Goal: Check status: Check status

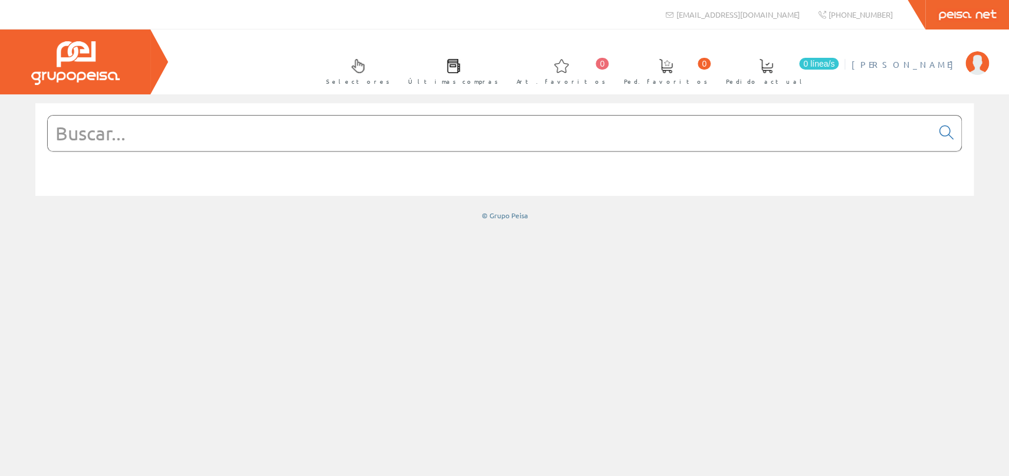
click at [945, 68] on span "[PERSON_NAME]" at bounding box center [905, 64] width 108 height 12
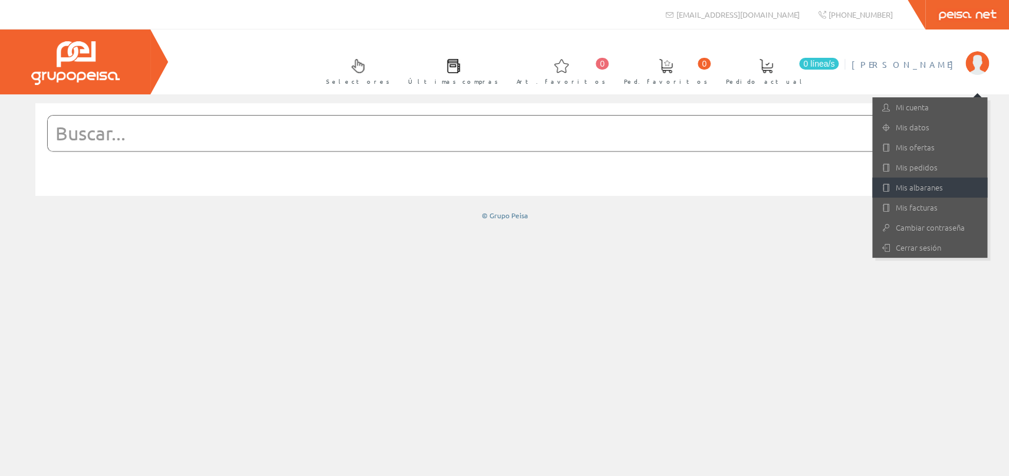
click at [920, 186] on link "Mis albaranes" at bounding box center [929, 187] width 115 height 20
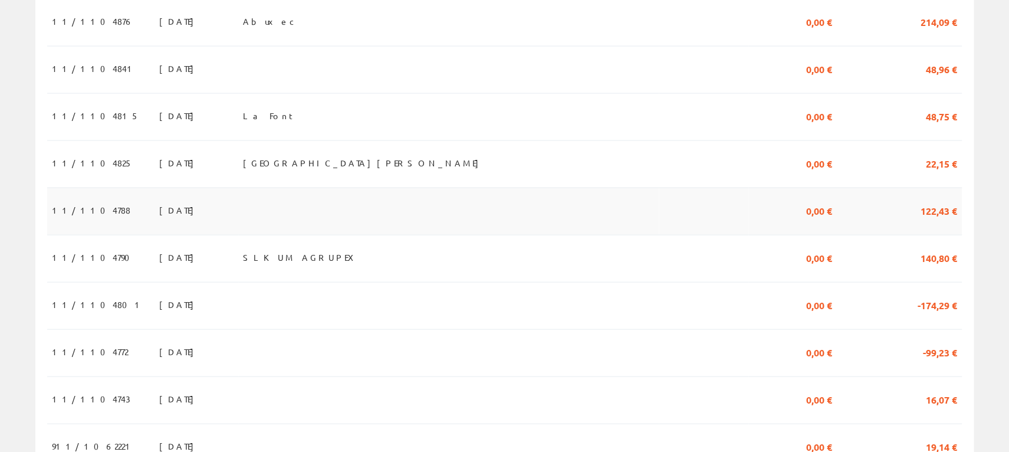
scroll to position [1096, 0]
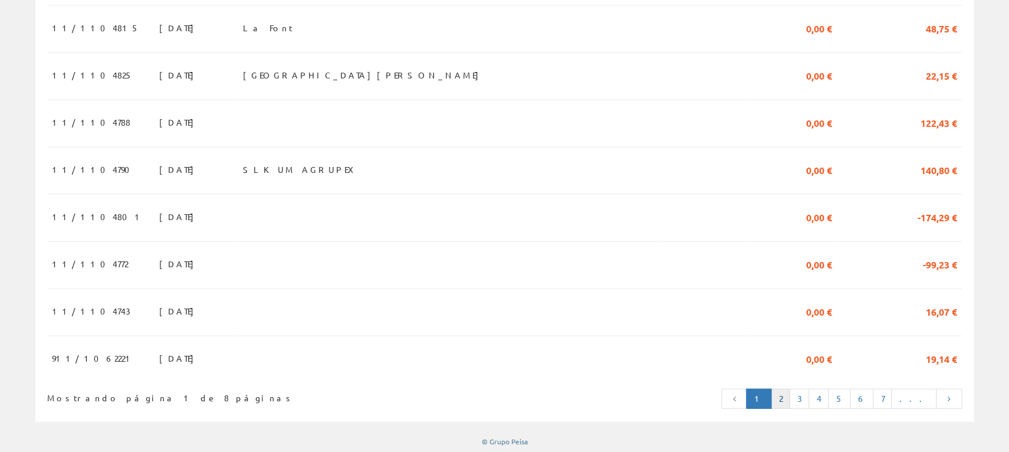
click at [789, 399] on link "2" at bounding box center [780, 399] width 19 height 20
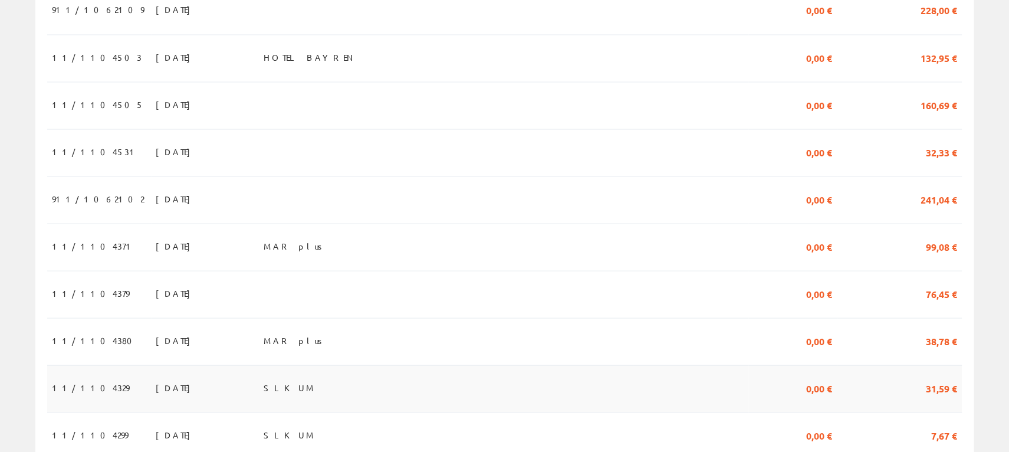
scroll to position [1096, 0]
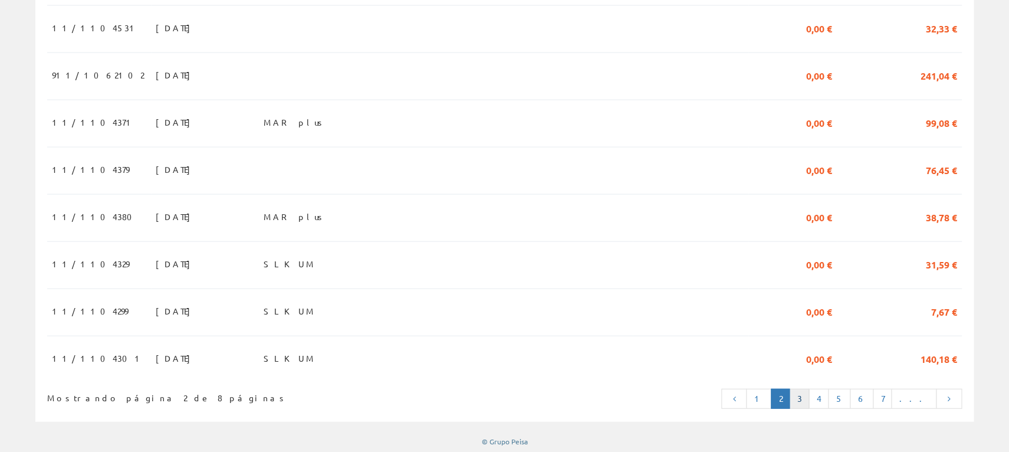
click at [809, 399] on link "3" at bounding box center [799, 399] width 20 height 20
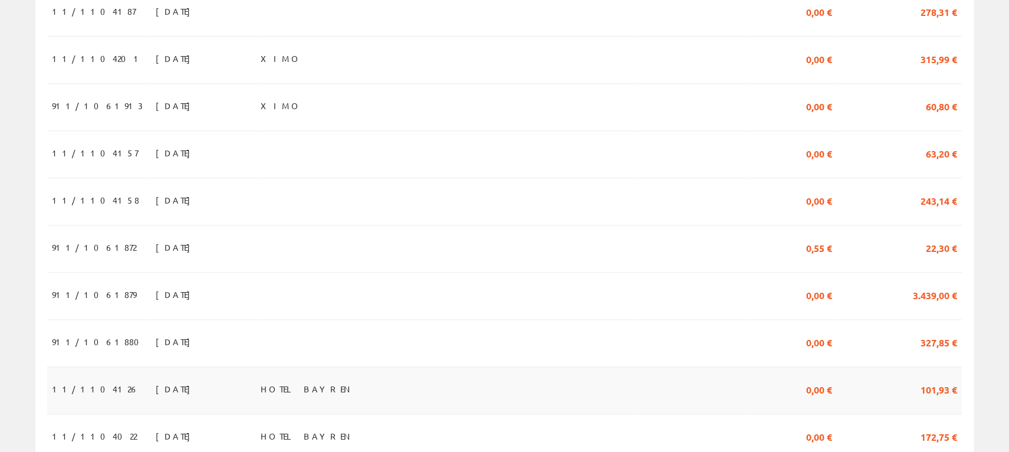
scroll to position [454, 0]
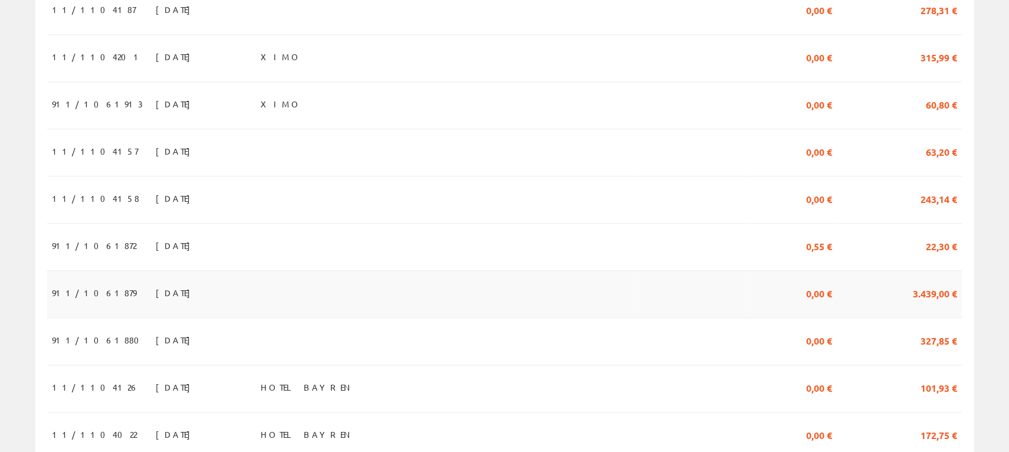
click at [835, 306] on td "0,00 €" at bounding box center [792, 293] width 88 height 47
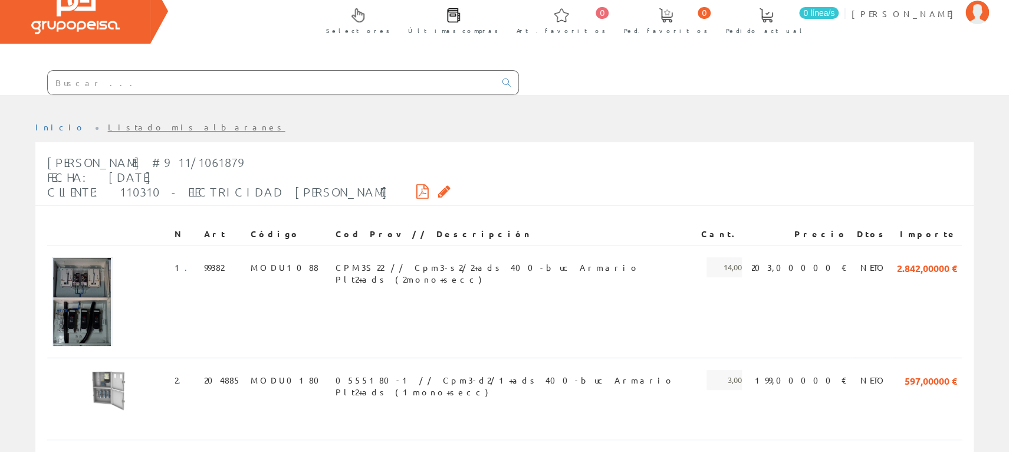
scroll to position [133, 0]
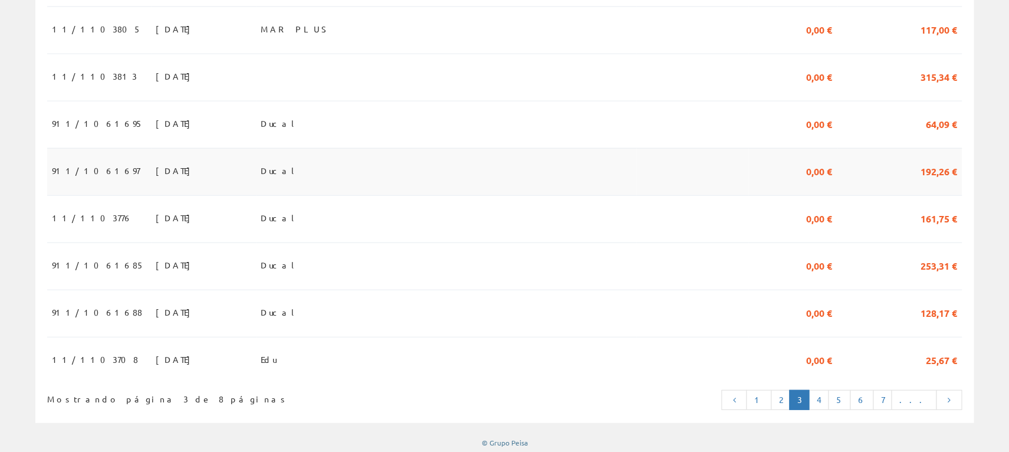
scroll to position [1096, 0]
click at [789, 398] on link "2" at bounding box center [780, 399] width 19 height 20
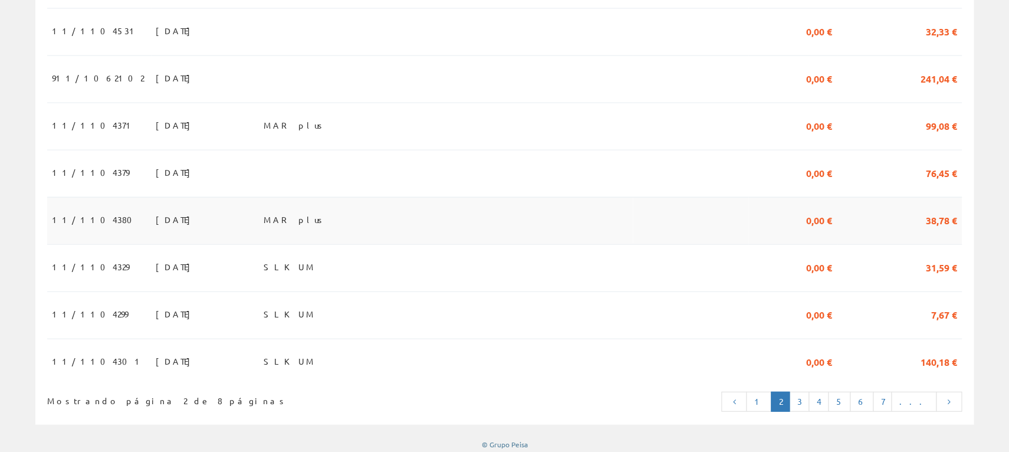
scroll to position [1096, 0]
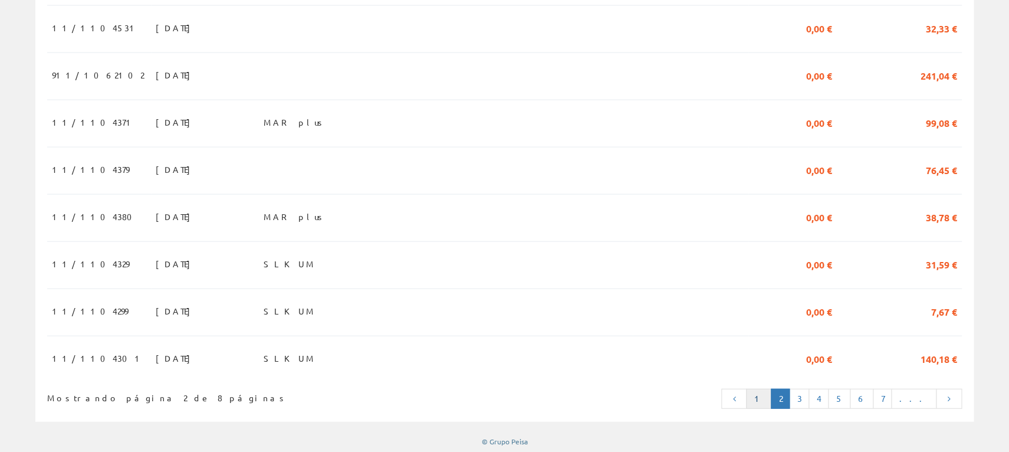
click at [771, 398] on link "1" at bounding box center [758, 399] width 25 height 20
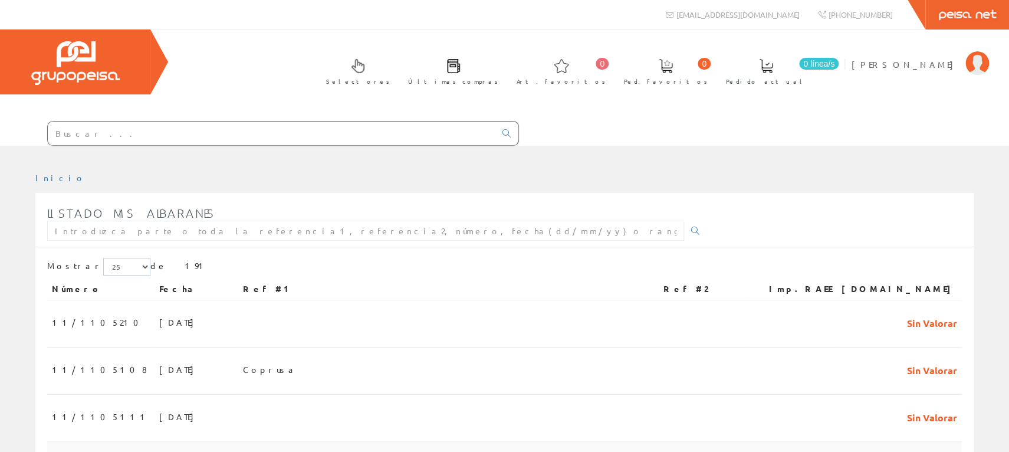
scroll to position [425, 0]
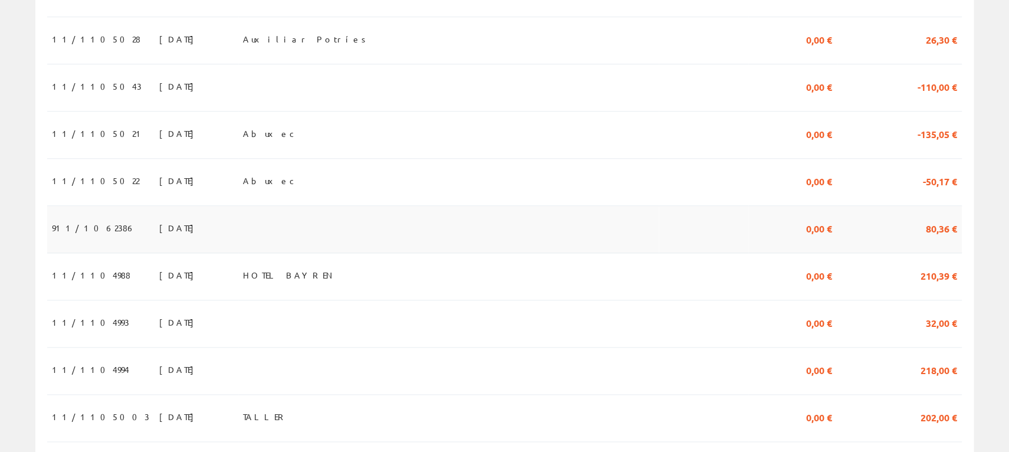
click at [81, 232] on span "911/1062386" at bounding box center [94, 228] width 84 height 20
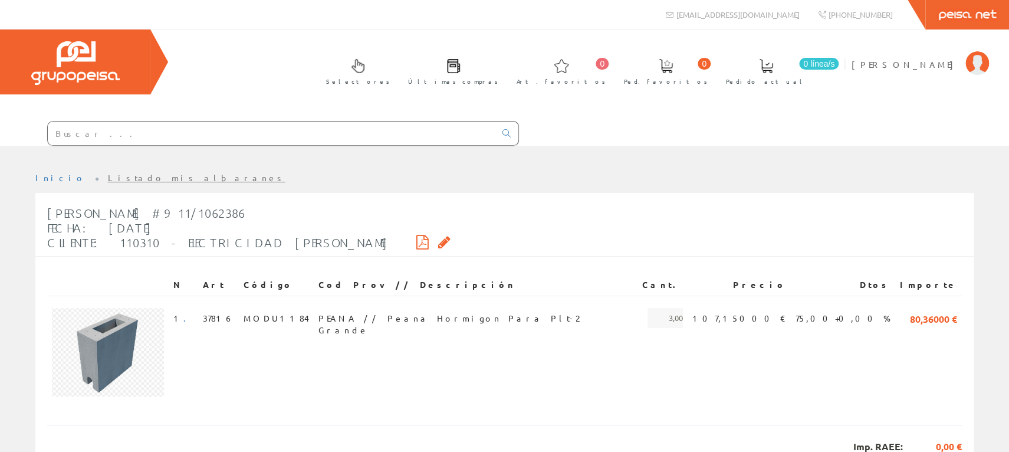
click at [438, 241] on icon at bounding box center [444, 242] width 12 height 8
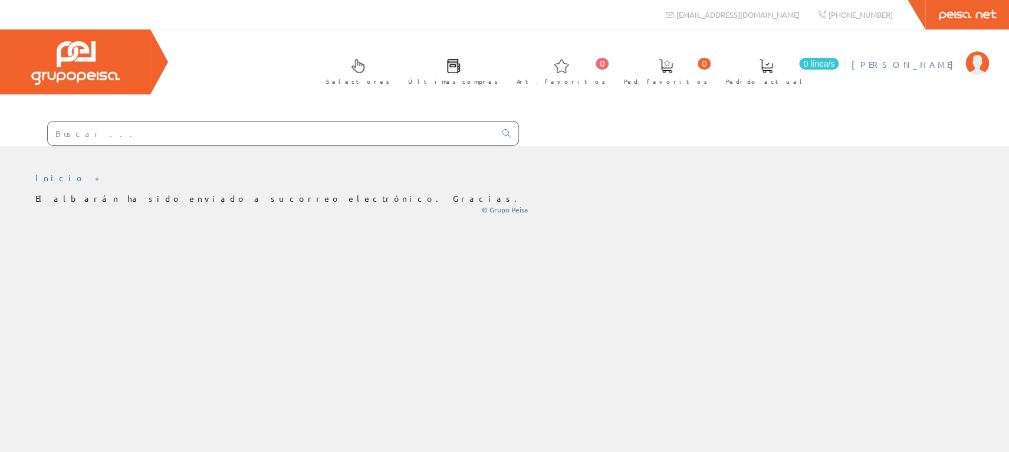
click at [928, 63] on span "[PERSON_NAME]" at bounding box center [905, 64] width 108 height 12
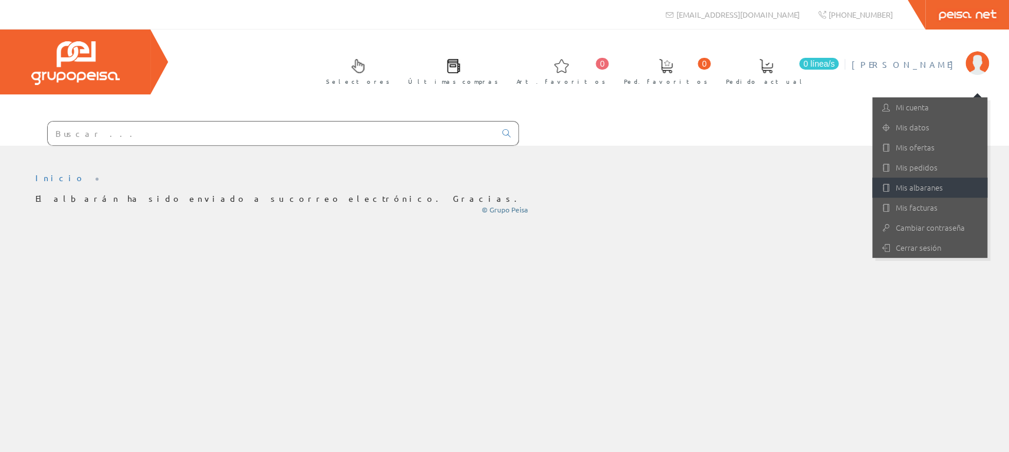
click at [916, 186] on link "Mis albaranes" at bounding box center [929, 187] width 115 height 20
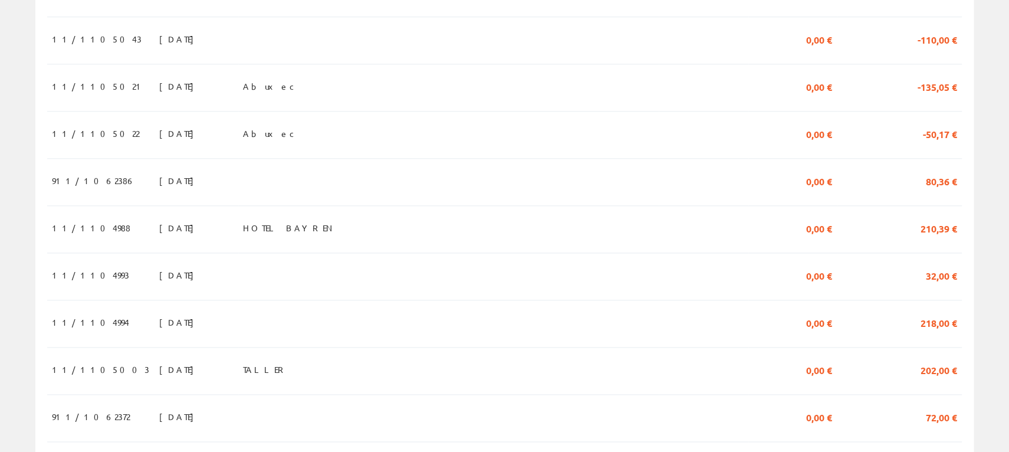
scroll to position [754, 0]
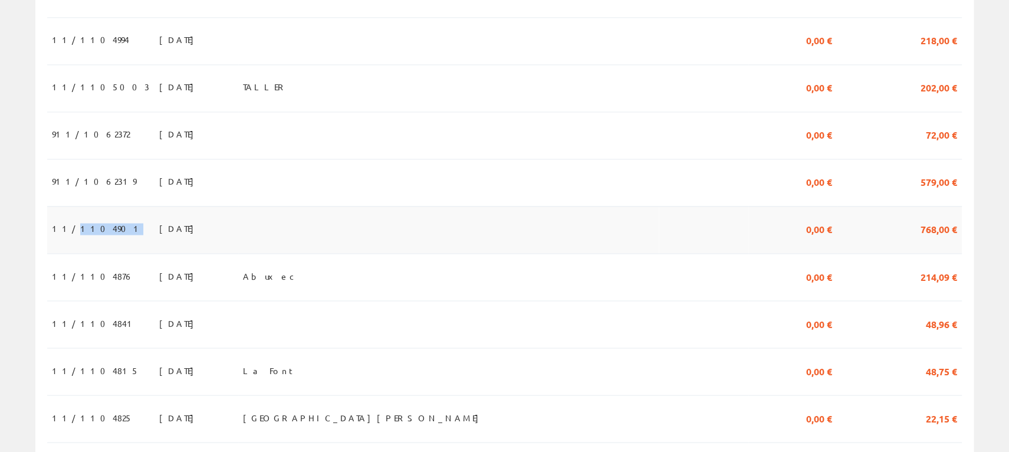
click at [94, 228] on span "11/1104901" at bounding box center [97, 228] width 91 height 20
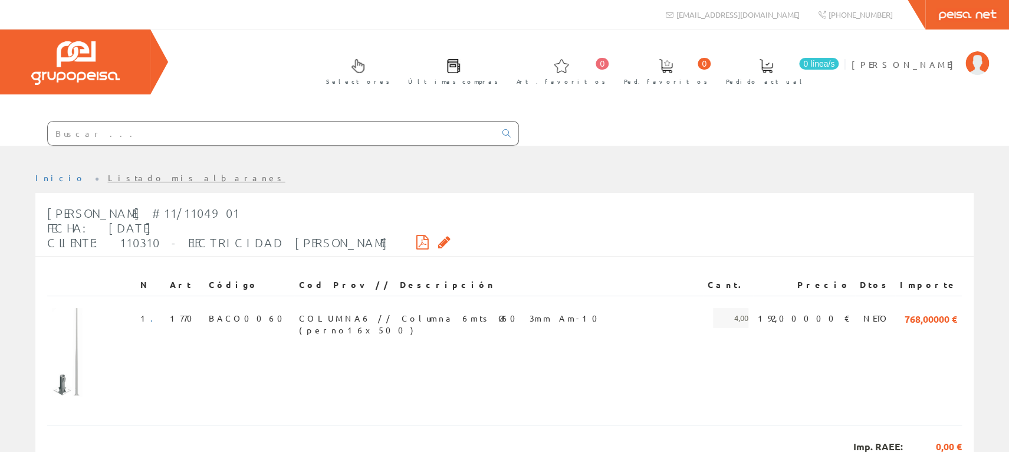
click at [438, 244] on icon at bounding box center [444, 242] width 12 height 8
